Goal: Complete application form

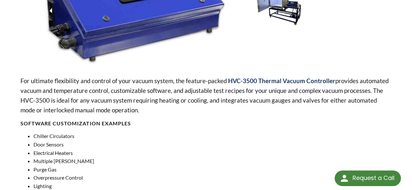
scroll to position [228, 0]
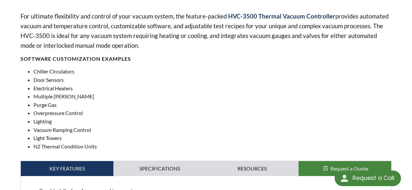
drag, startPoint x: 146, startPoint y: 60, endPoint x: 47, endPoint y: 54, distance: 99.1
click at [47, 56] on h4 "SOFTWARE CUSTOMIZATION EXAMPLES" at bounding box center [205, 59] width 371 height 7
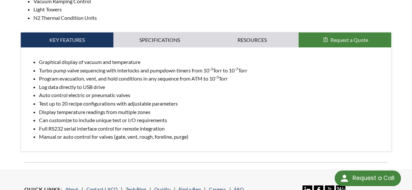
scroll to position [358, 0]
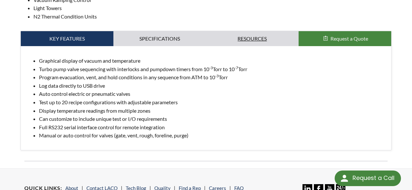
click at [237, 31] on link "Resources" at bounding box center [252, 38] width 93 height 15
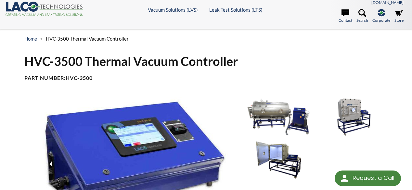
scroll to position [0, 0]
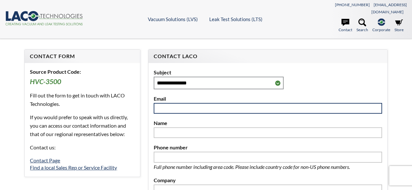
select select "Language Translate Widget"
click at [239, 103] on input "text" at bounding box center [268, 108] width 229 height 11
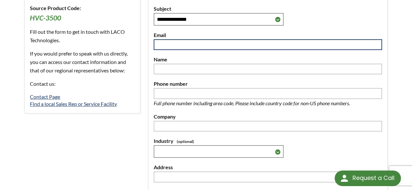
scroll to position [65, 0]
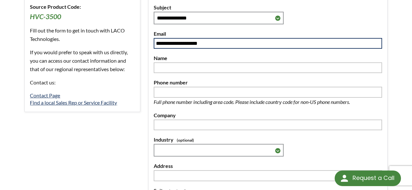
type input "**********"
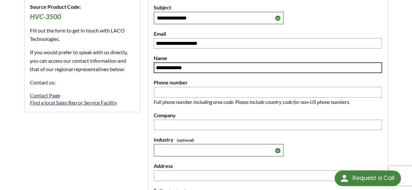
type input "**********"
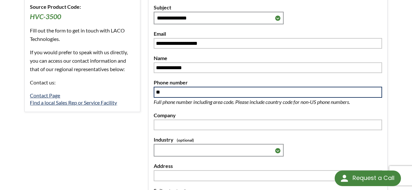
type input "*"
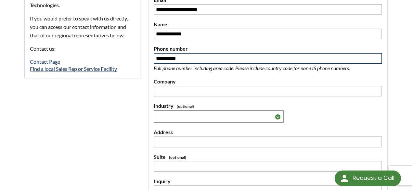
scroll to position [98, 0]
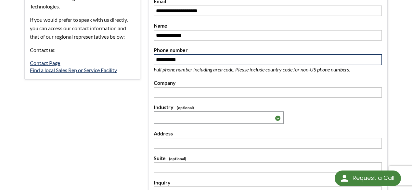
type input "**********"
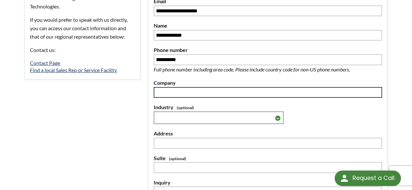
click at [231, 89] on input "text" at bounding box center [268, 92] width 229 height 11
type input "**********"
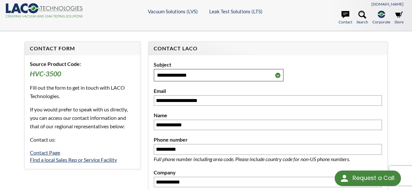
scroll to position [0, 0]
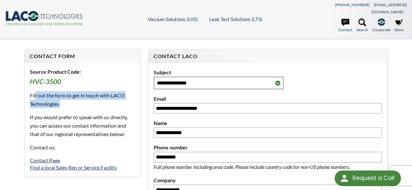
drag, startPoint x: 35, startPoint y: 87, endPoint x: 63, endPoint y: 96, distance: 29.1
click at [63, 96] on p "Fill out the form to get in touch with LACO Technologies." at bounding box center [82, 99] width 105 height 17
click at [63, 98] on p "Fill out the form to get in touch with LACO Technologies." at bounding box center [82, 99] width 105 height 17
click at [54, 94] on p "Fill out the form to get in touch with LACO Technologies." at bounding box center [82, 99] width 105 height 17
